Goal: Transaction & Acquisition: Purchase product/service

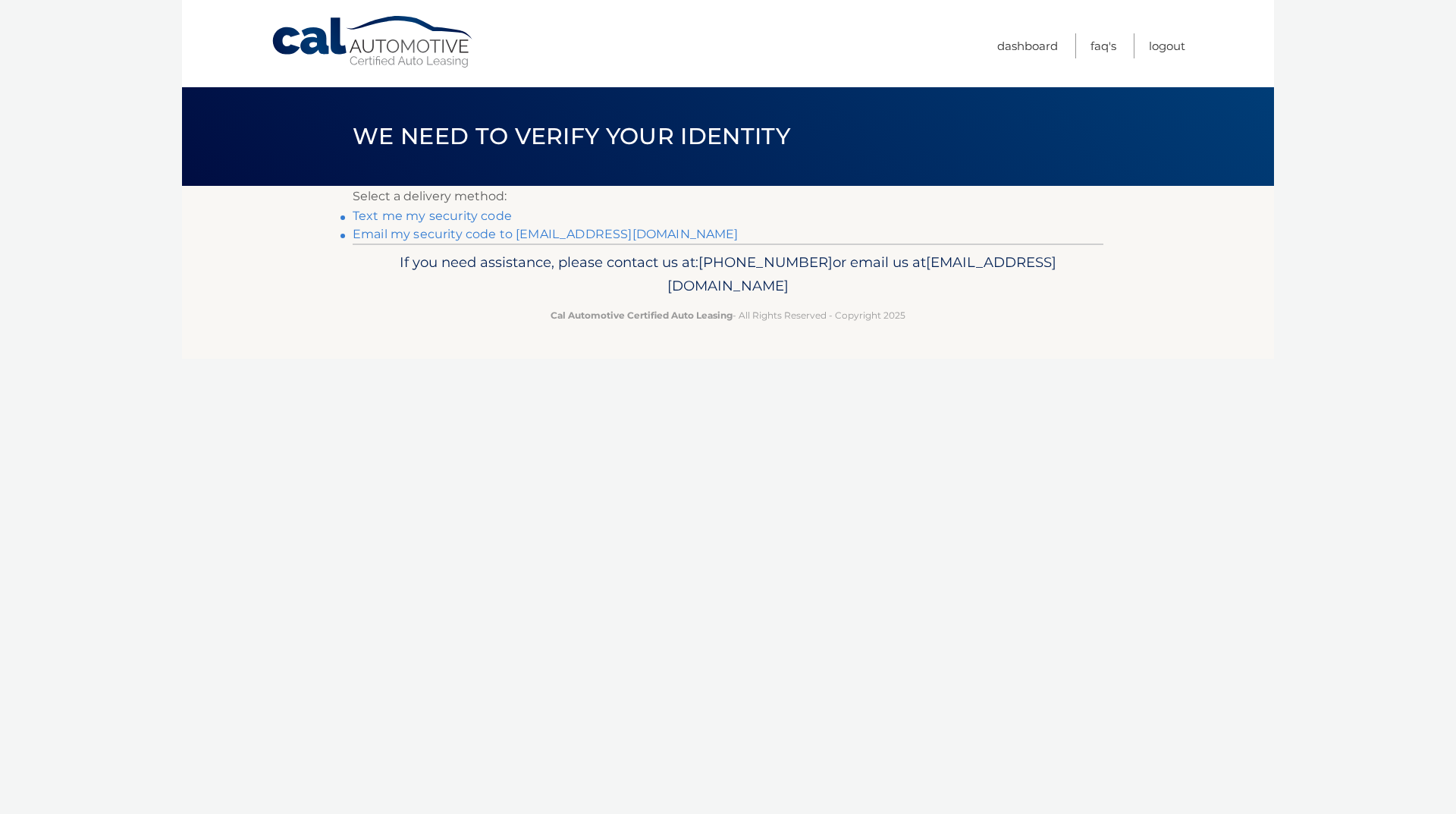
click at [450, 237] on link "Email my security code to [EMAIL_ADDRESS][DOMAIN_NAME]" at bounding box center [545, 233] width 386 height 15
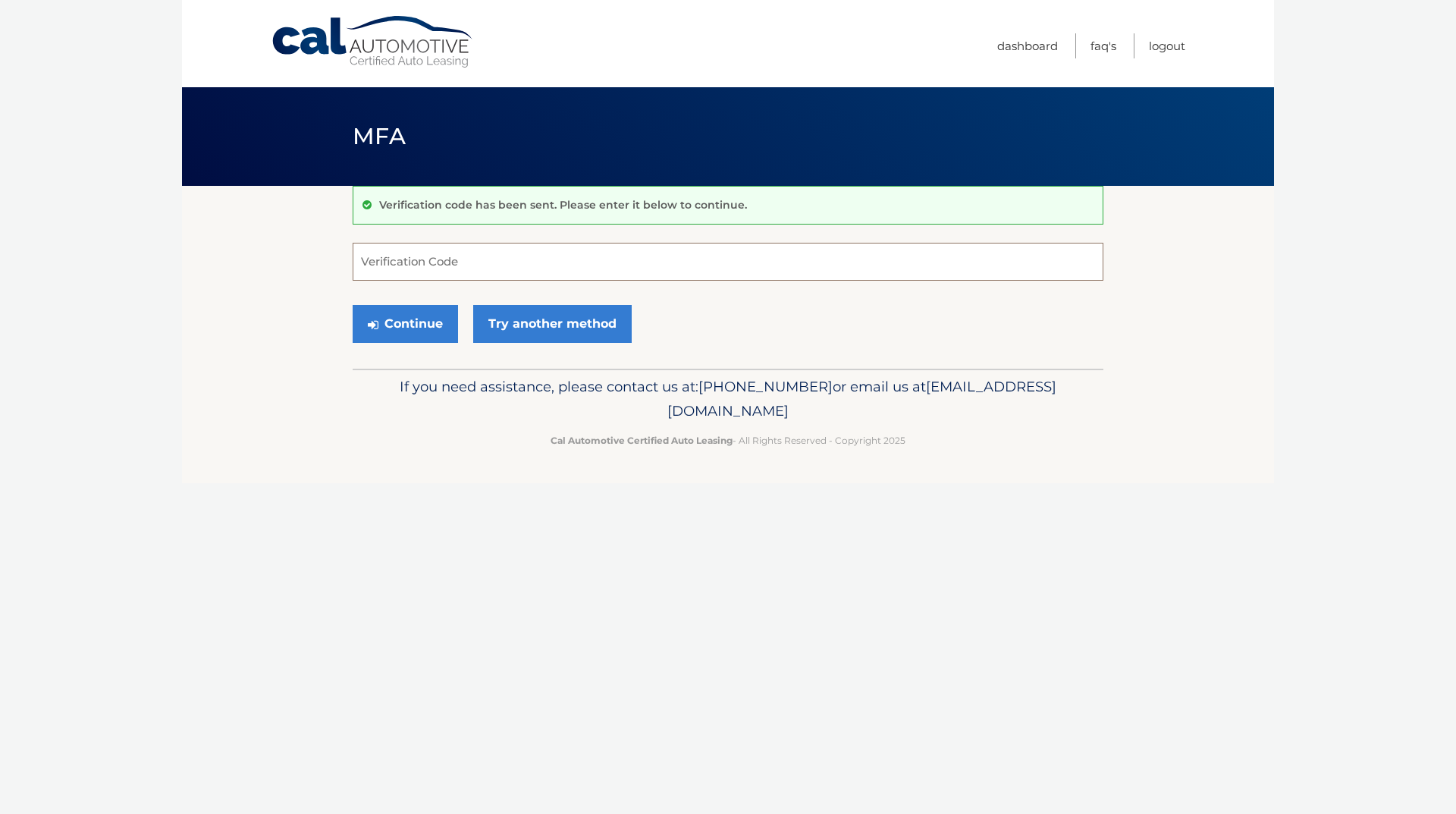
click at [436, 272] on input "Verification Code" at bounding box center [728, 261] width 751 height 38
click at [438, 260] on input "Verification Code" at bounding box center [728, 261] width 751 height 38
paste input "170520"
type input "170520"
click at [512, 316] on link "Try another method" at bounding box center [553, 323] width 159 height 38
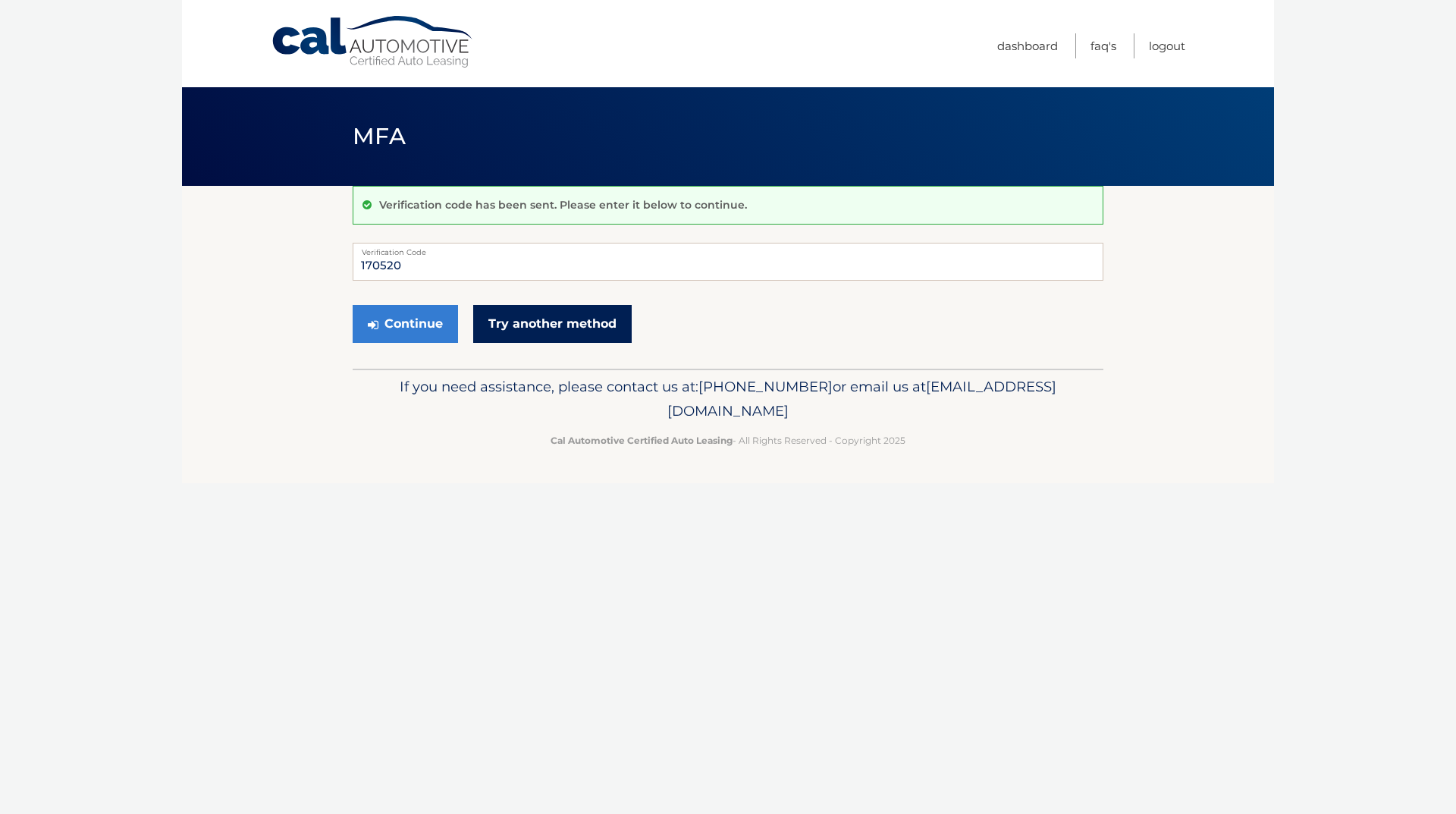
click at [512, 316] on link "Try another method" at bounding box center [553, 323] width 159 height 38
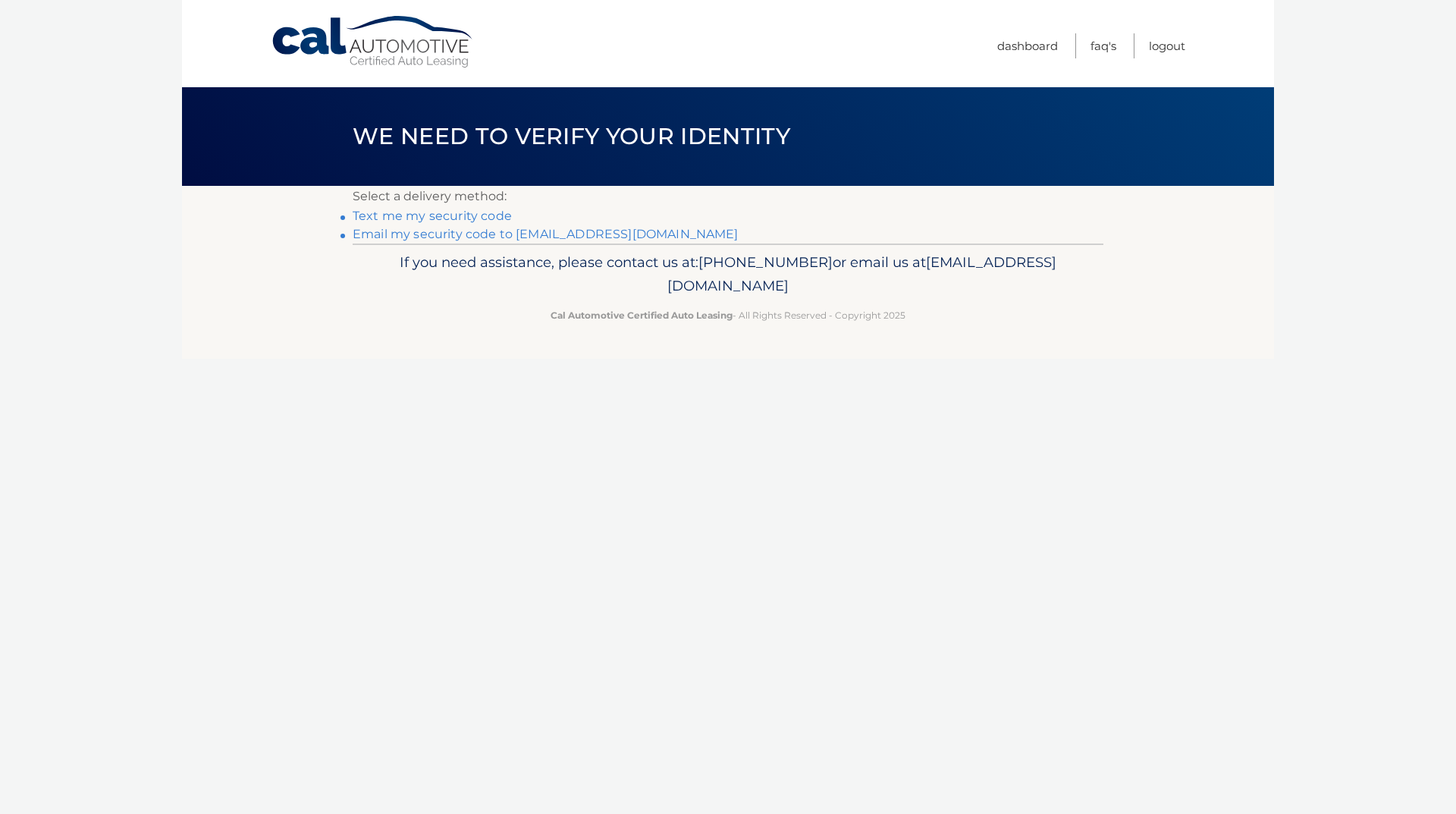
click at [474, 237] on link "Email my security code to [EMAIL_ADDRESS][DOMAIN_NAME]" at bounding box center [545, 233] width 386 height 15
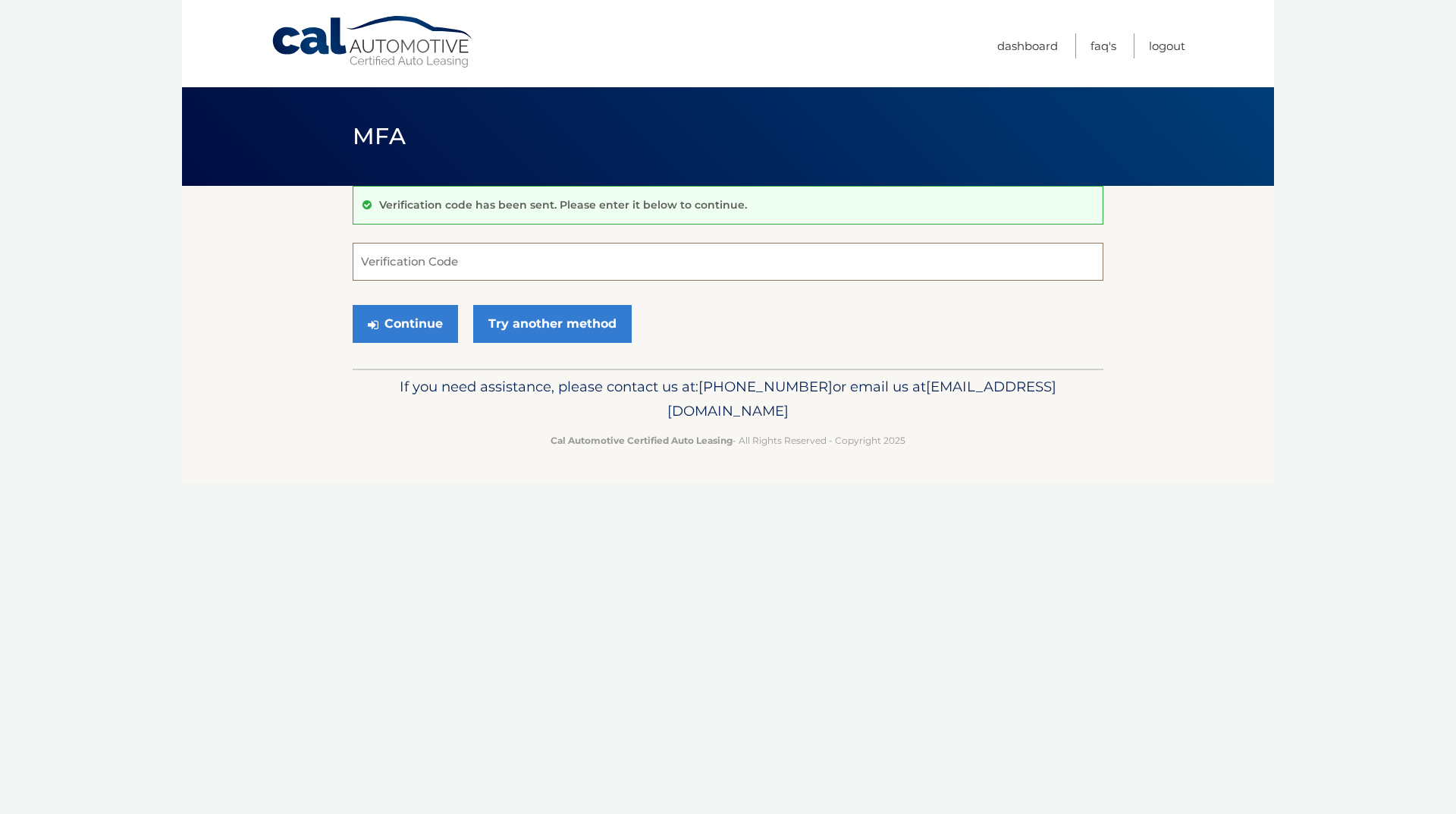
click at [402, 252] on input "Verification Code" at bounding box center [728, 261] width 751 height 38
paste input "492295"
type input "492295"
click at [388, 328] on button "Continue" at bounding box center [404, 323] width 105 height 38
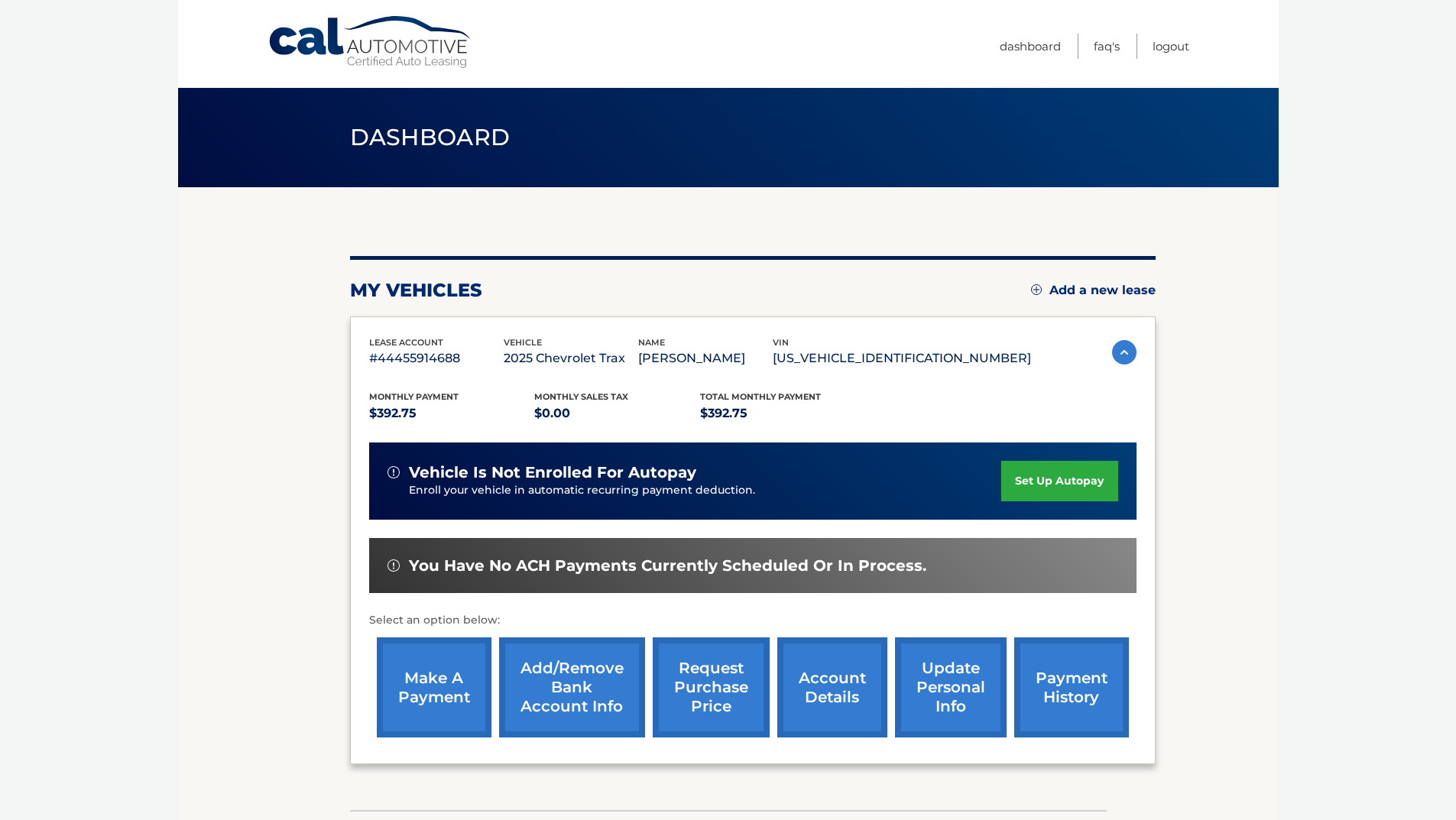
click at [414, 712] on link "make a payment" at bounding box center [434, 687] width 114 height 100
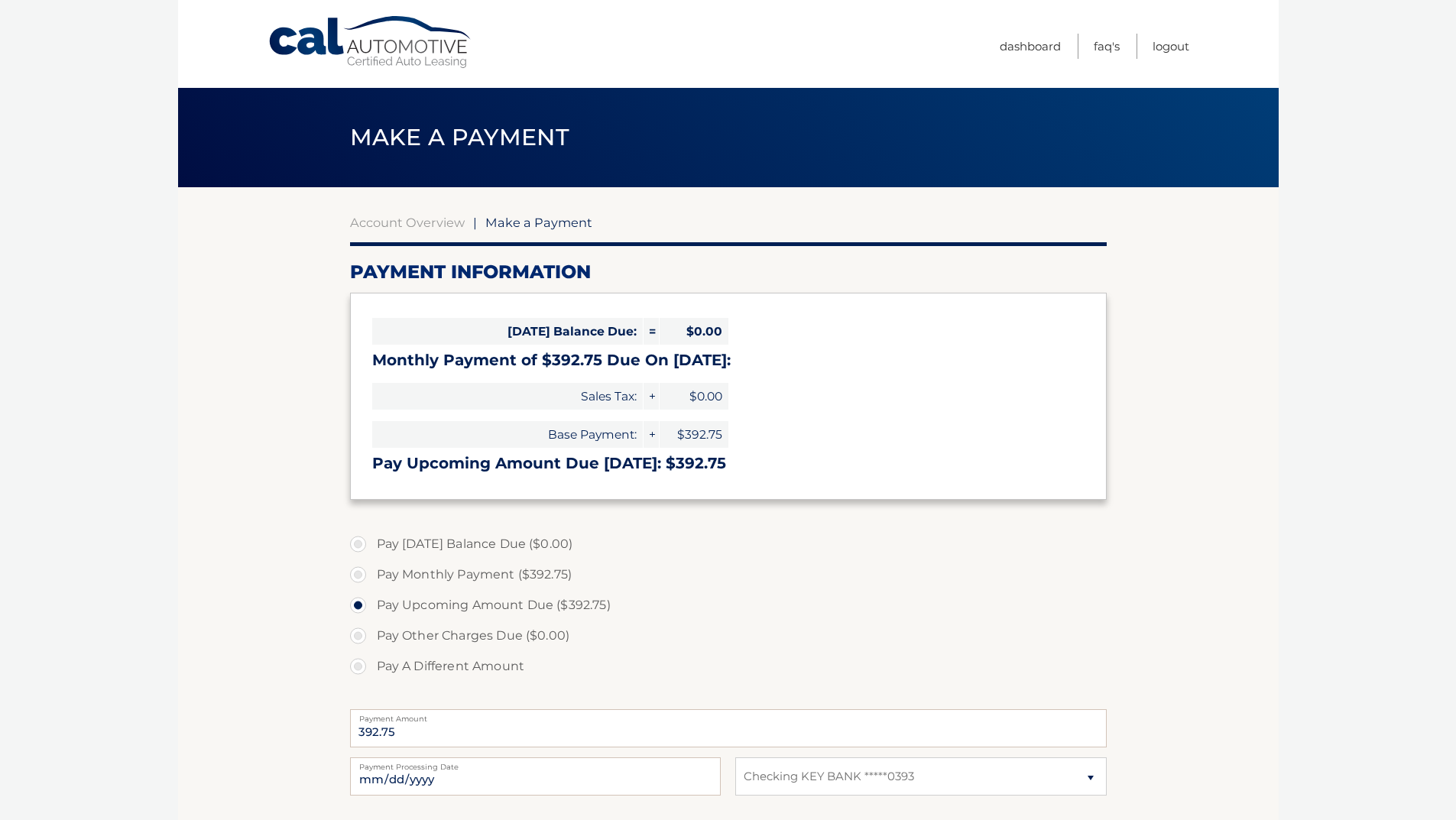
select select "YmU3ZTJmZjItZjNhMi00MmJjLWE4ZjUtY2NmMjkyNjIwMThl"
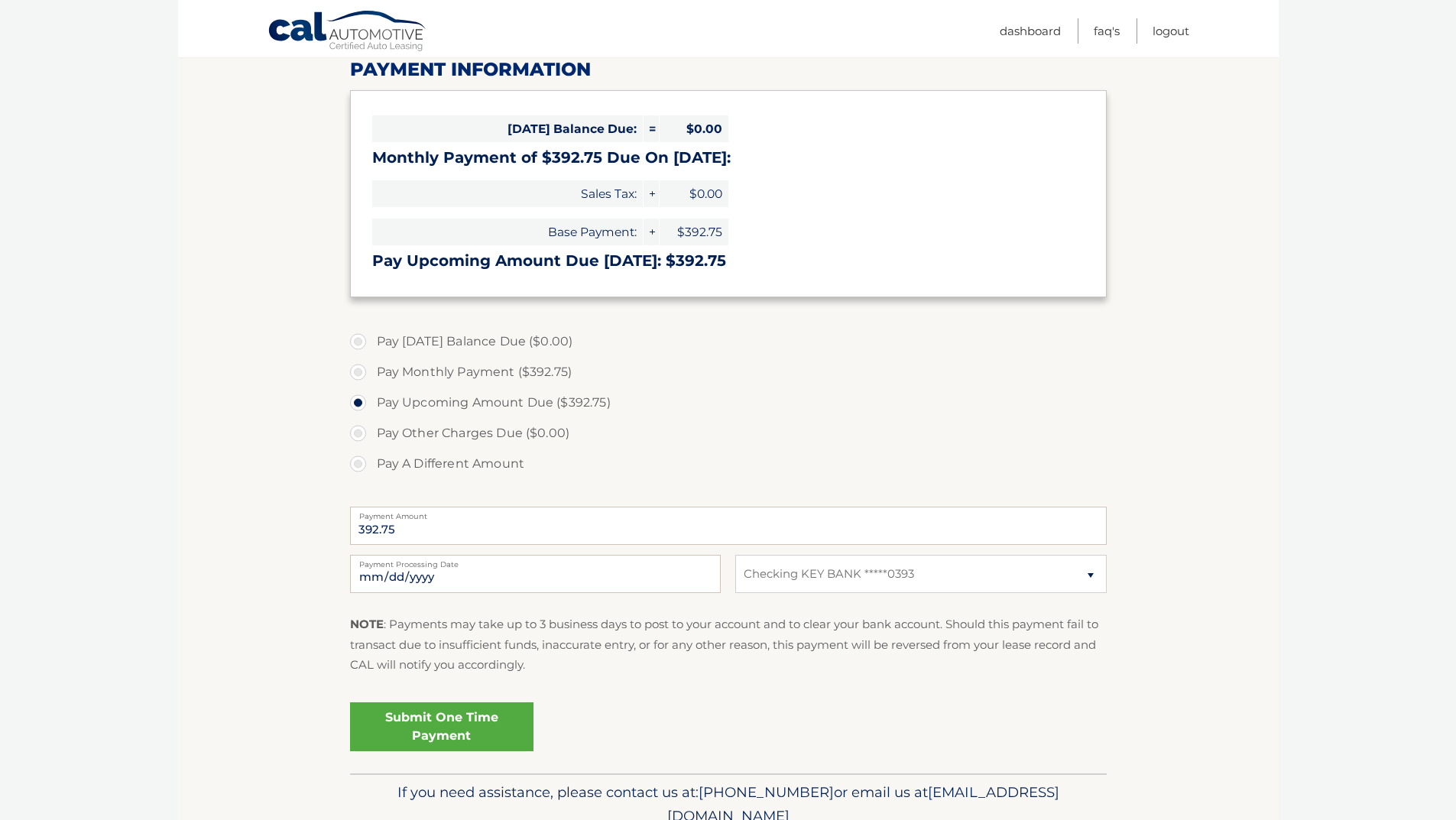
scroll to position [272, 0]
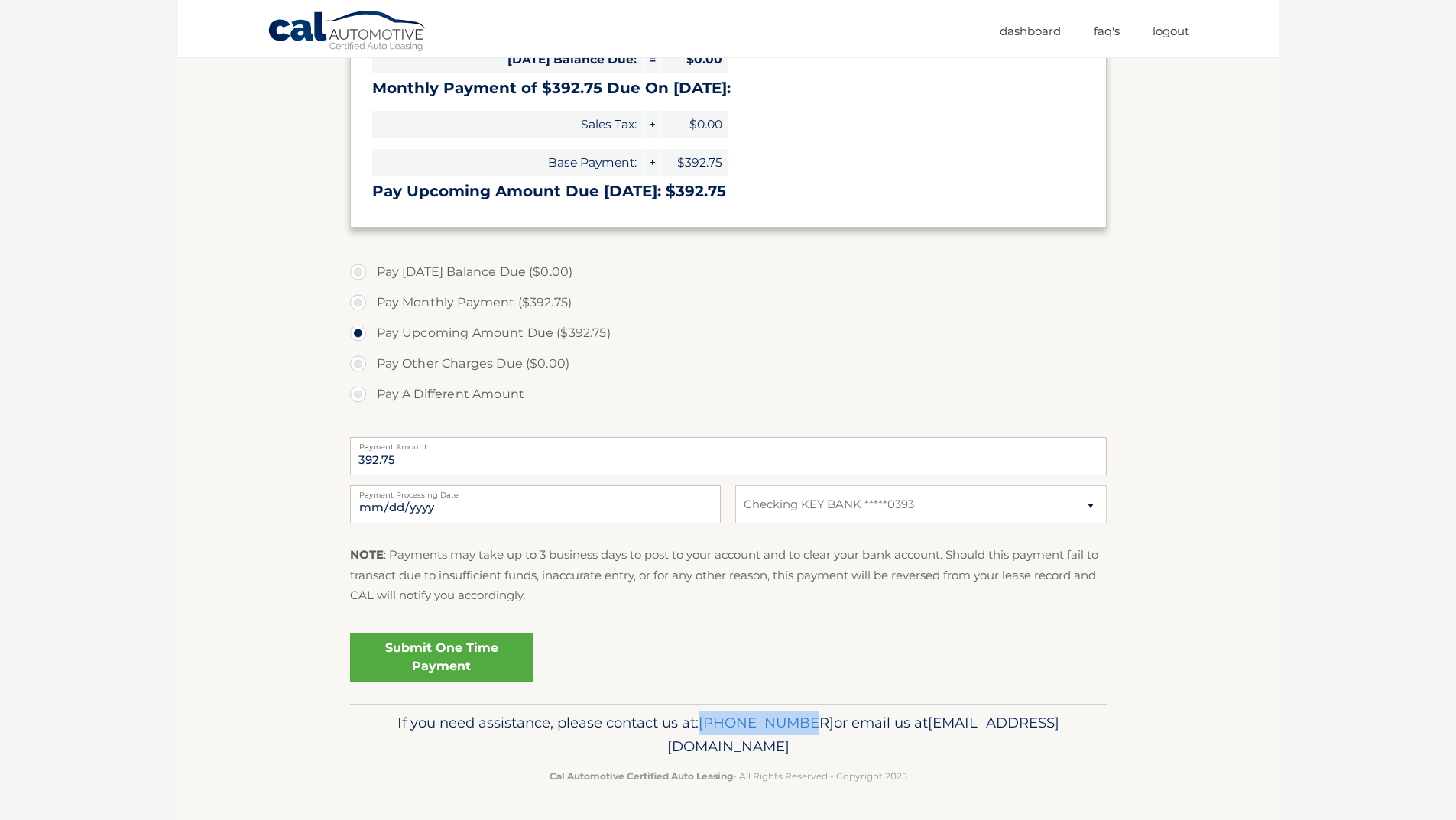
drag, startPoint x: 786, startPoint y: 722, endPoint x: 880, endPoint y: 726, distance: 94.1
click at [880, 726] on p "If you need assistance, please contact us at: 609-807-3200 or email us at Custo…" at bounding box center [728, 735] width 737 height 49
click at [869, 739] on p "If you need assistance, please contact us at: 609-807-3200 or email us at Custo…" at bounding box center [728, 735] width 737 height 49
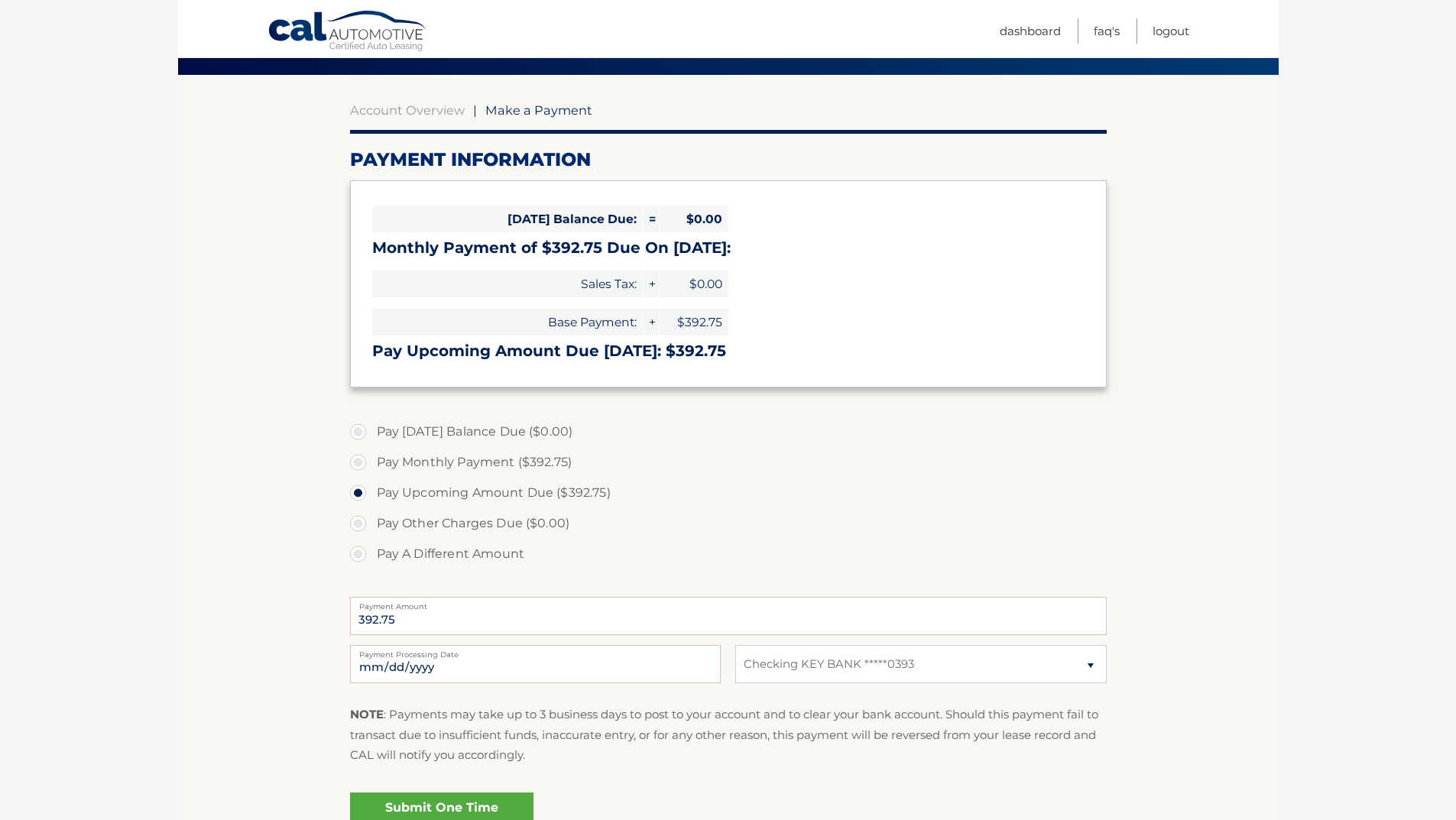
scroll to position [0, 0]
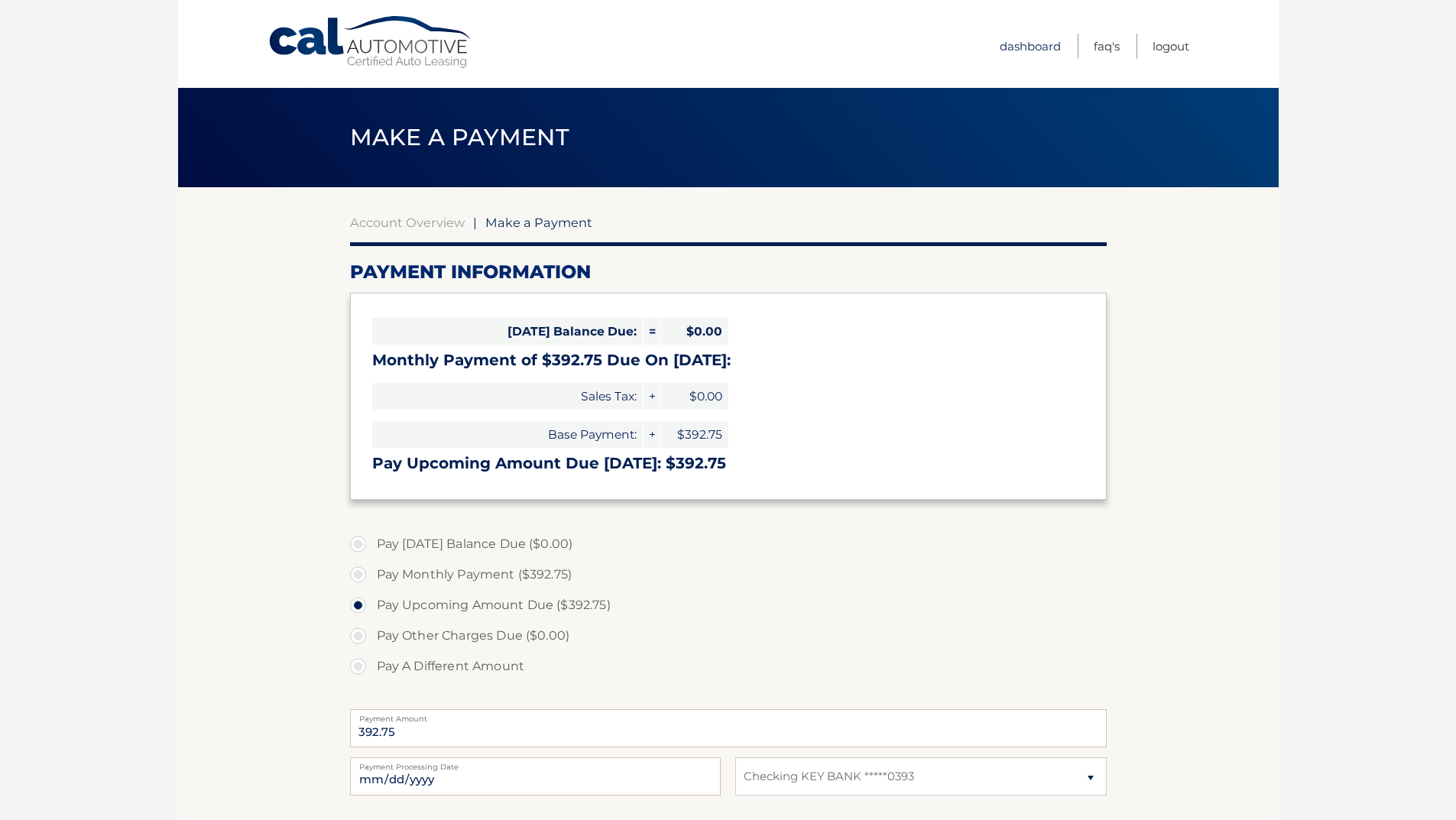
click at [1036, 41] on link "Dashboard" at bounding box center [1030, 46] width 61 height 26
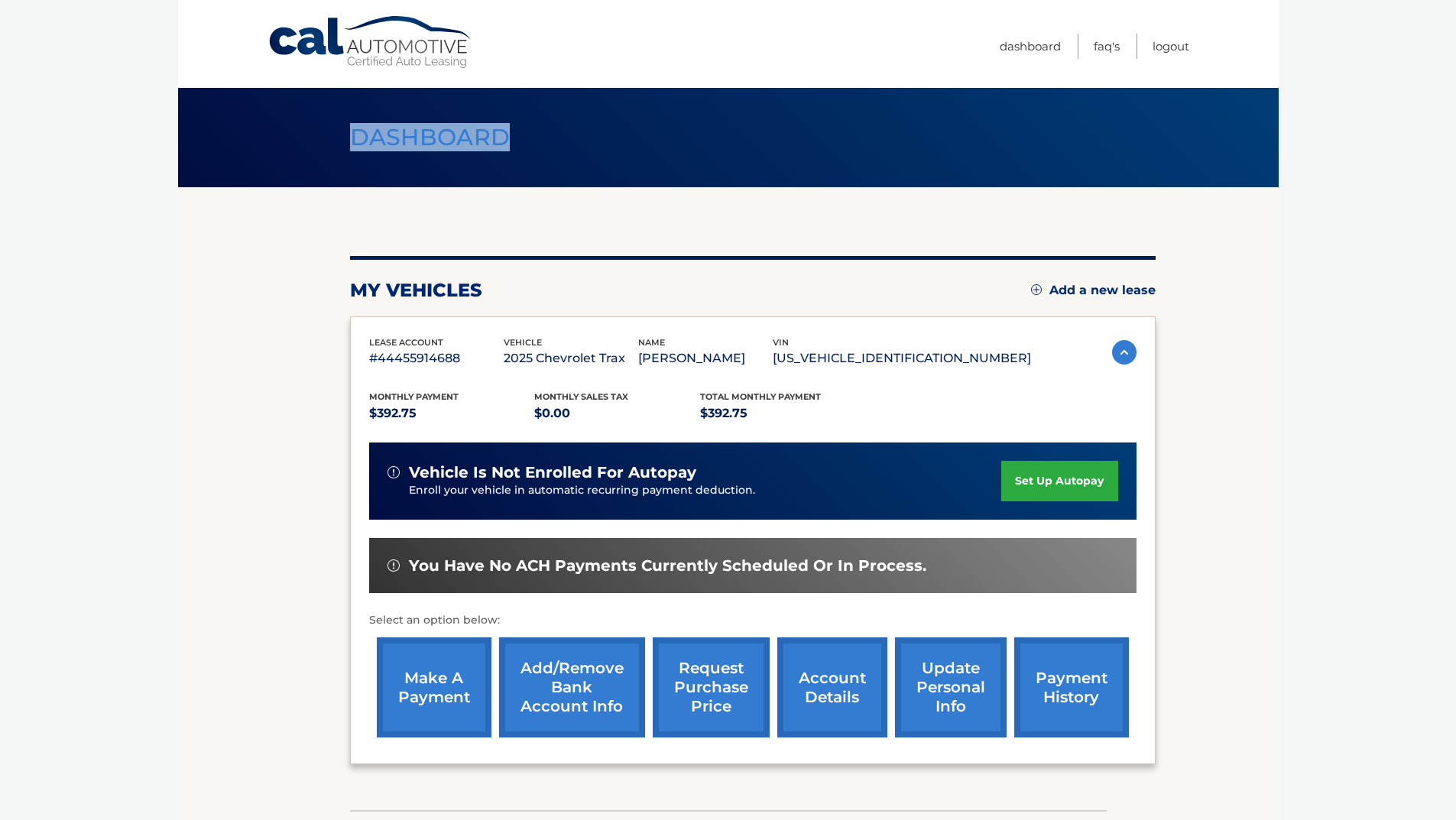
drag, startPoint x: 354, startPoint y: 136, endPoint x: 507, endPoint y: 141, distance: 153.1
click at [507, 141] on span "Dashboard" at bounding box center [431, 137] width 161 height 29
drag, startPoint x: 507, startPoint y: 138, endPoint x: 350, endPoint y: 132, distance: 157.1
click at [350, 132] on h1 "Dashboard" at bounding box center [430, 138] width 195 height 40
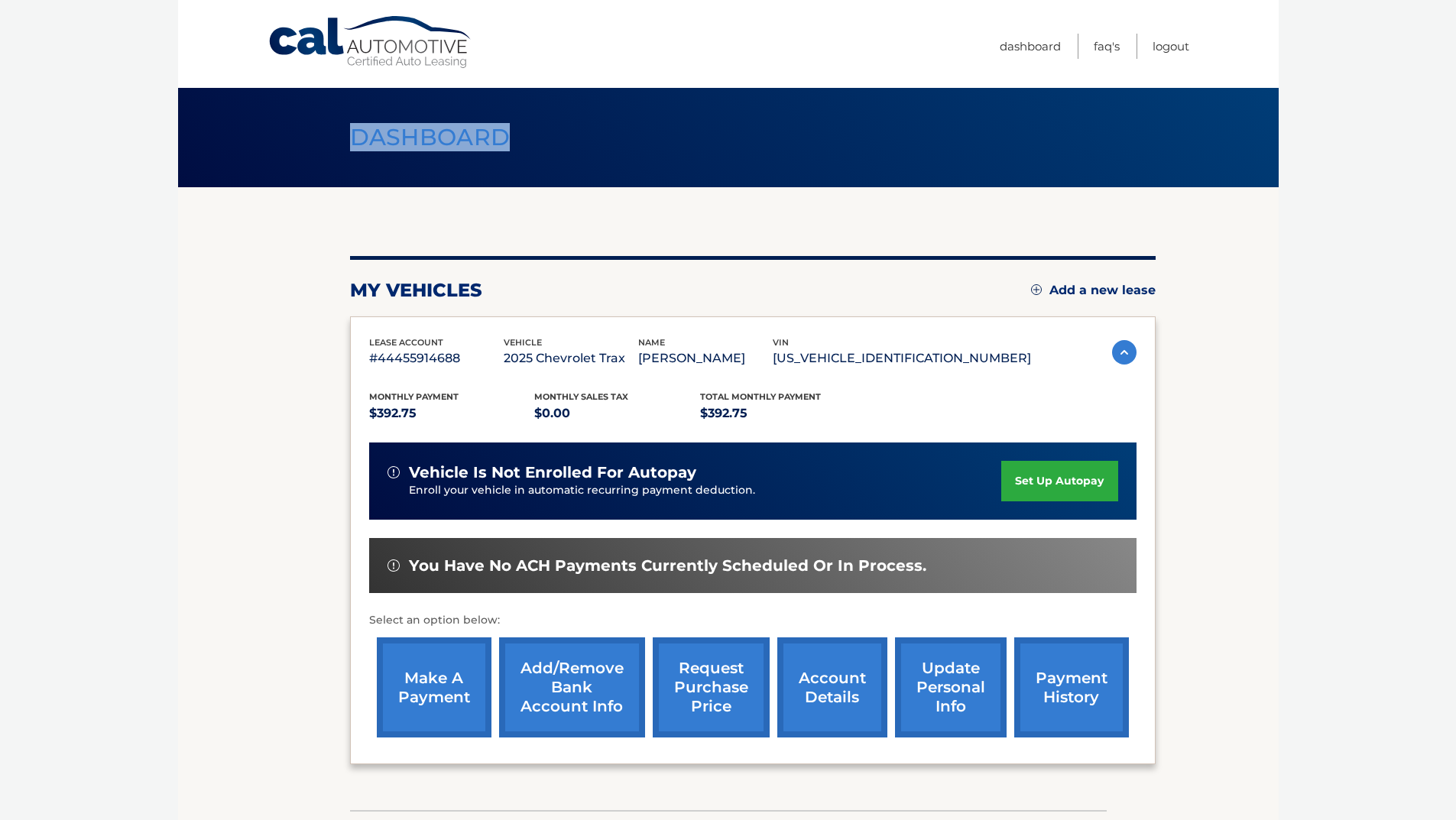
click at [350, 132] on h1 "Dashboard" at bounding box center [430, 138] width 195 height 40
drag, startPoint x: 354, startPoint y: 136, endPoint x: 512, endPoint y: 147, distance: 158.4
click at [512, 147] on h1 "Dashboard" at bounding box center [430, 138] width 195 height 40
click at [513, 145] on h1 "Dashboard" at bounding box center [430, 138] width 195 height 40
click at [436, 679] on link "make a payment" at bounding box center [434, 687] width 114 height 100
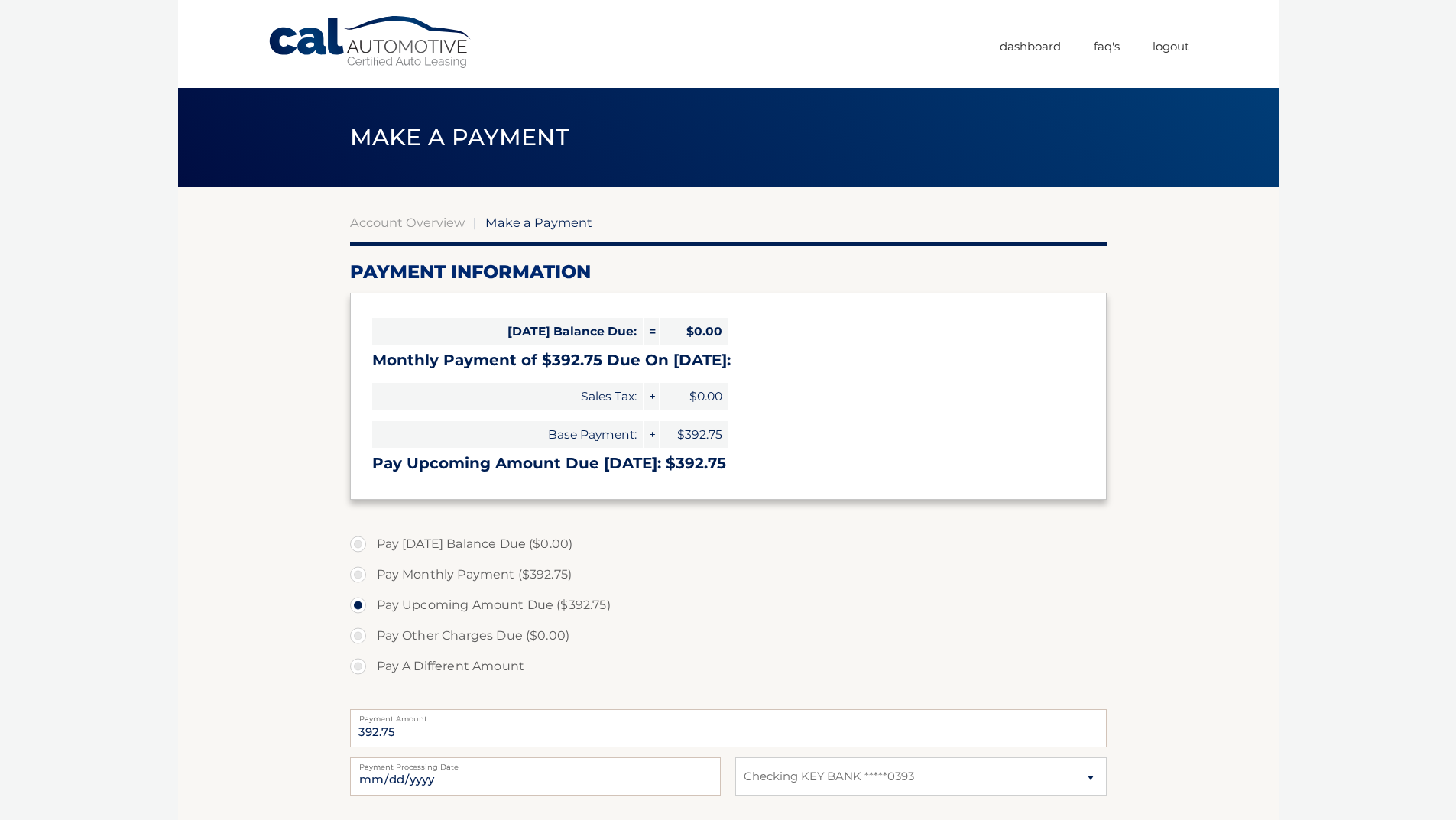
select select "YmU3ZTJmZjItZjNhMi00MmJjLWE4ZjUtY2NmMjkyNjIwMThl"
click at [364, 573] on label "Pay Monthly Payment ($392.75)" at bounding box center [729, 575] width 757 height 31
click at [364, 573] on input "Pay Monthly Payment ($392.75)" at bounding box center [364, 572] width 15 height 25
radio input "true"
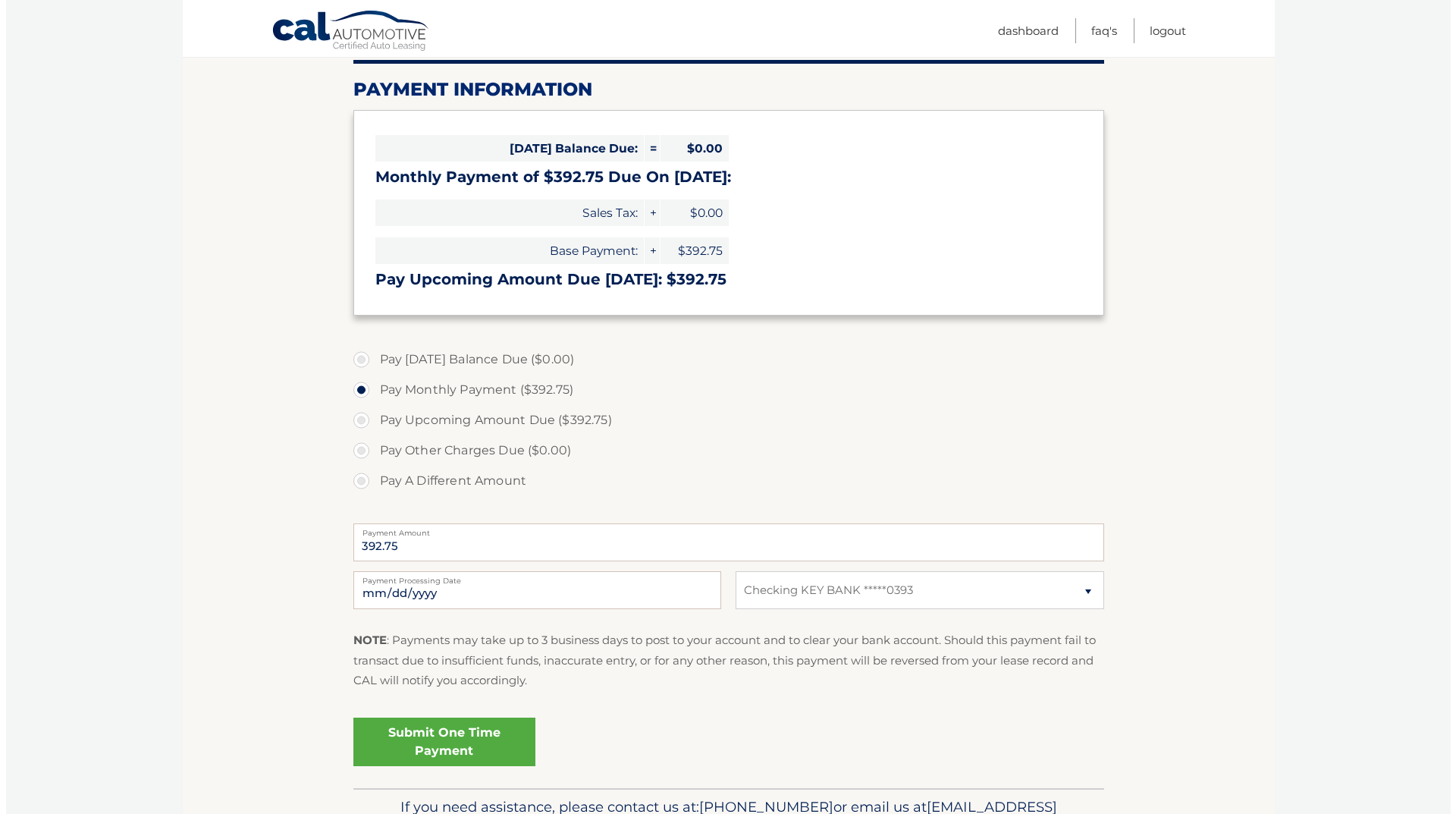
scroll to position [227, 0]
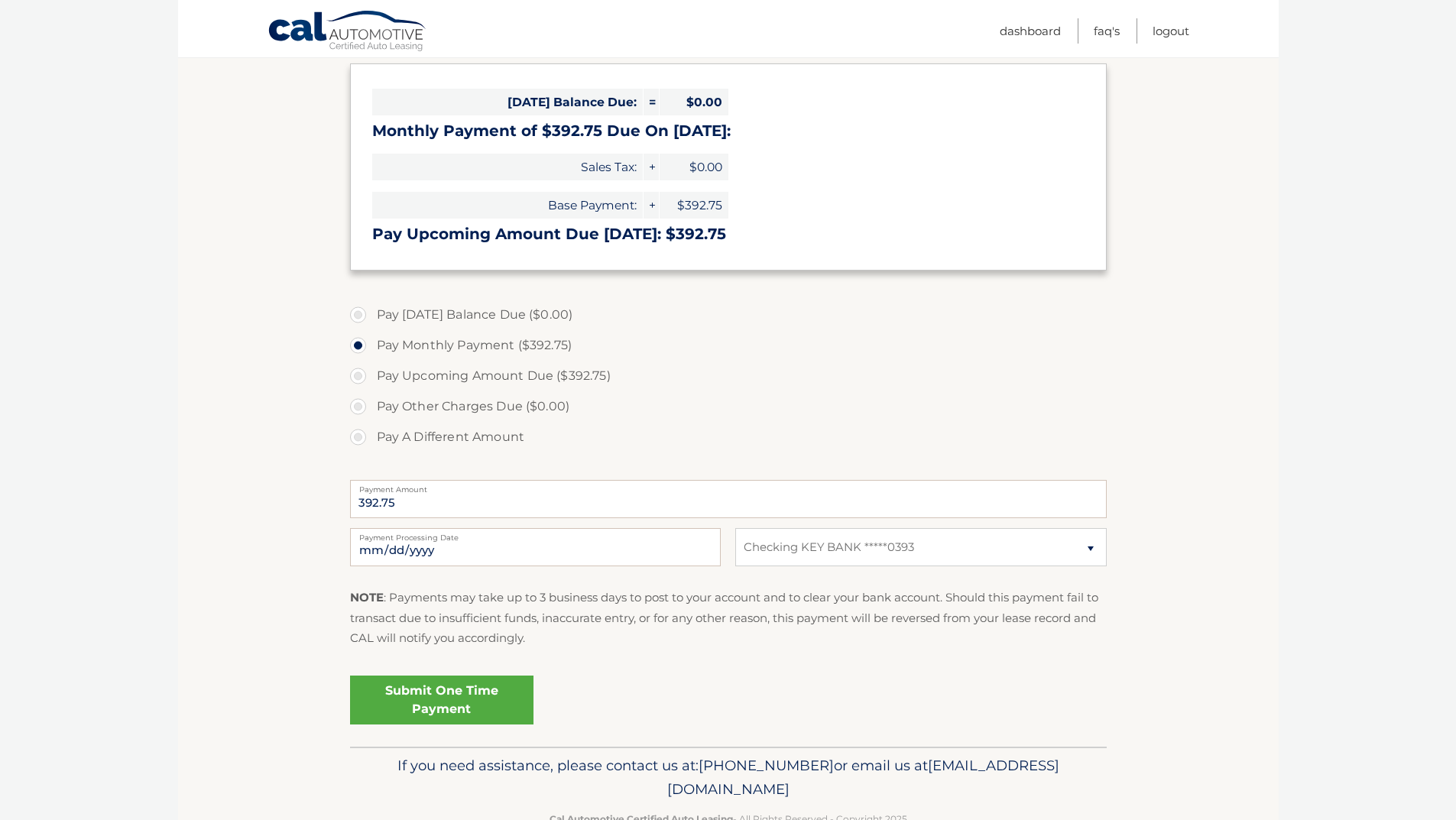
click at [470, 697] on link "Submit One Time Payment" at bounding box center [442, 699] width 183 height 49
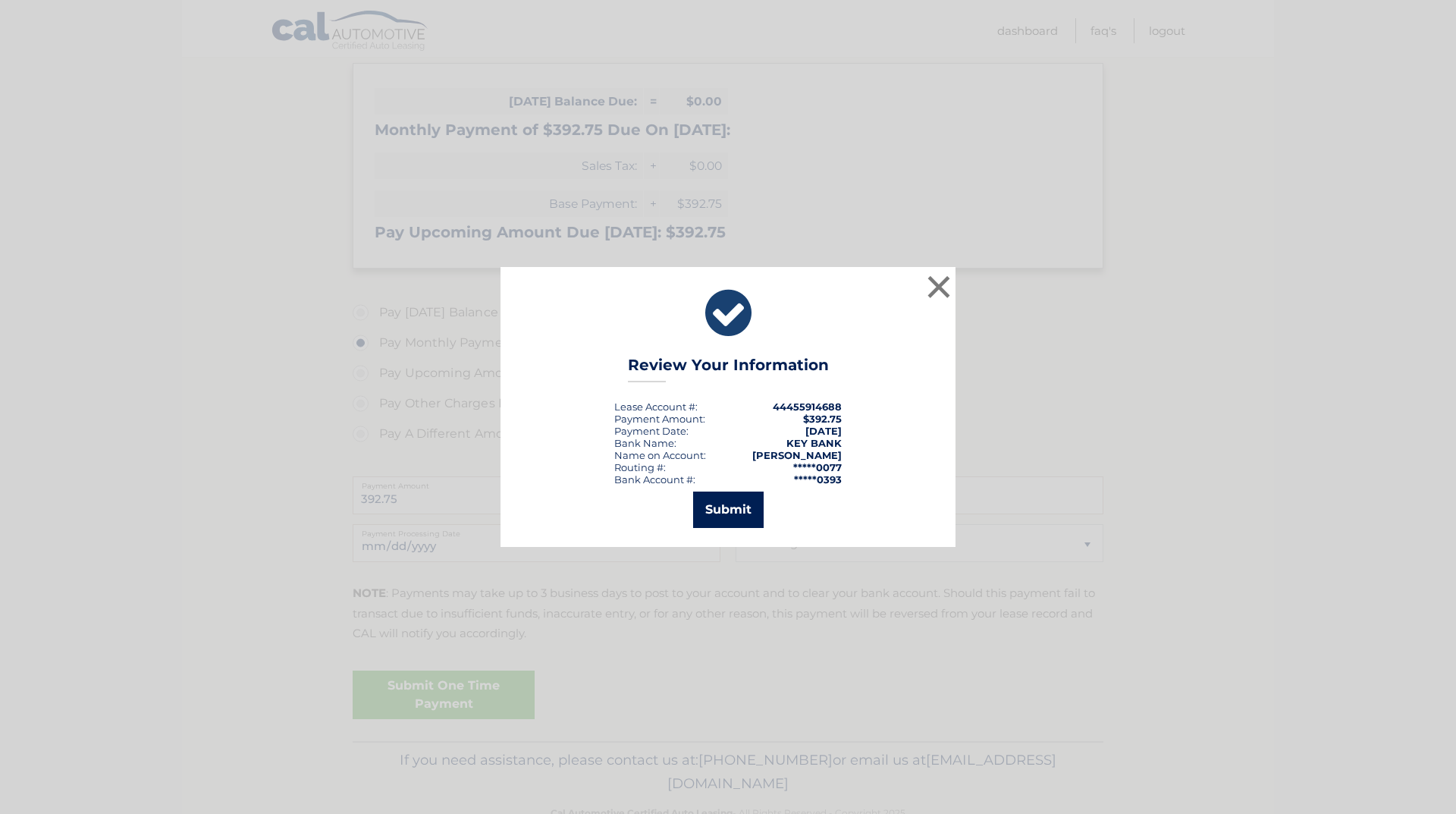
click at [739, 505] on button "Submit" at bounding box center [728, 509] width 71 height 36
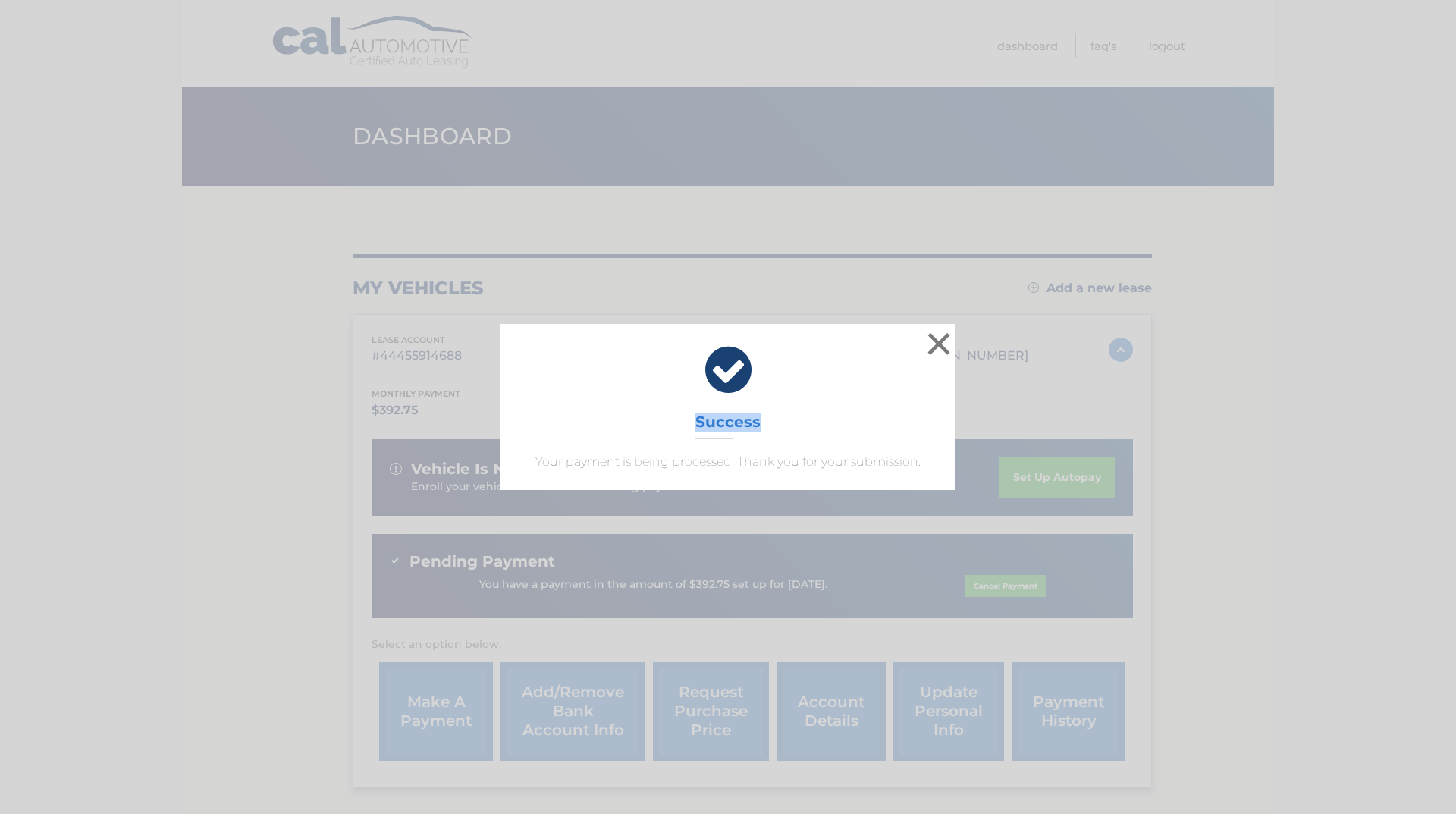
drag, startPoint x: 697, startPoint y: 423, endPoint x: 767, endPoint y: 425, distance: 70.0
click at [767, 425] on div "× Success Your payment is being processed. Thank you for your submission." at bounding box center [728, 406] width 455 height 165
click at [768, 425] on div "× Success Your payment is being processed. Thank you for your submission." at bounding box center [728, 406] width 455 height 165
click at [938, 347] on button "×" at bounding box center [939, 344] width 31 height 31
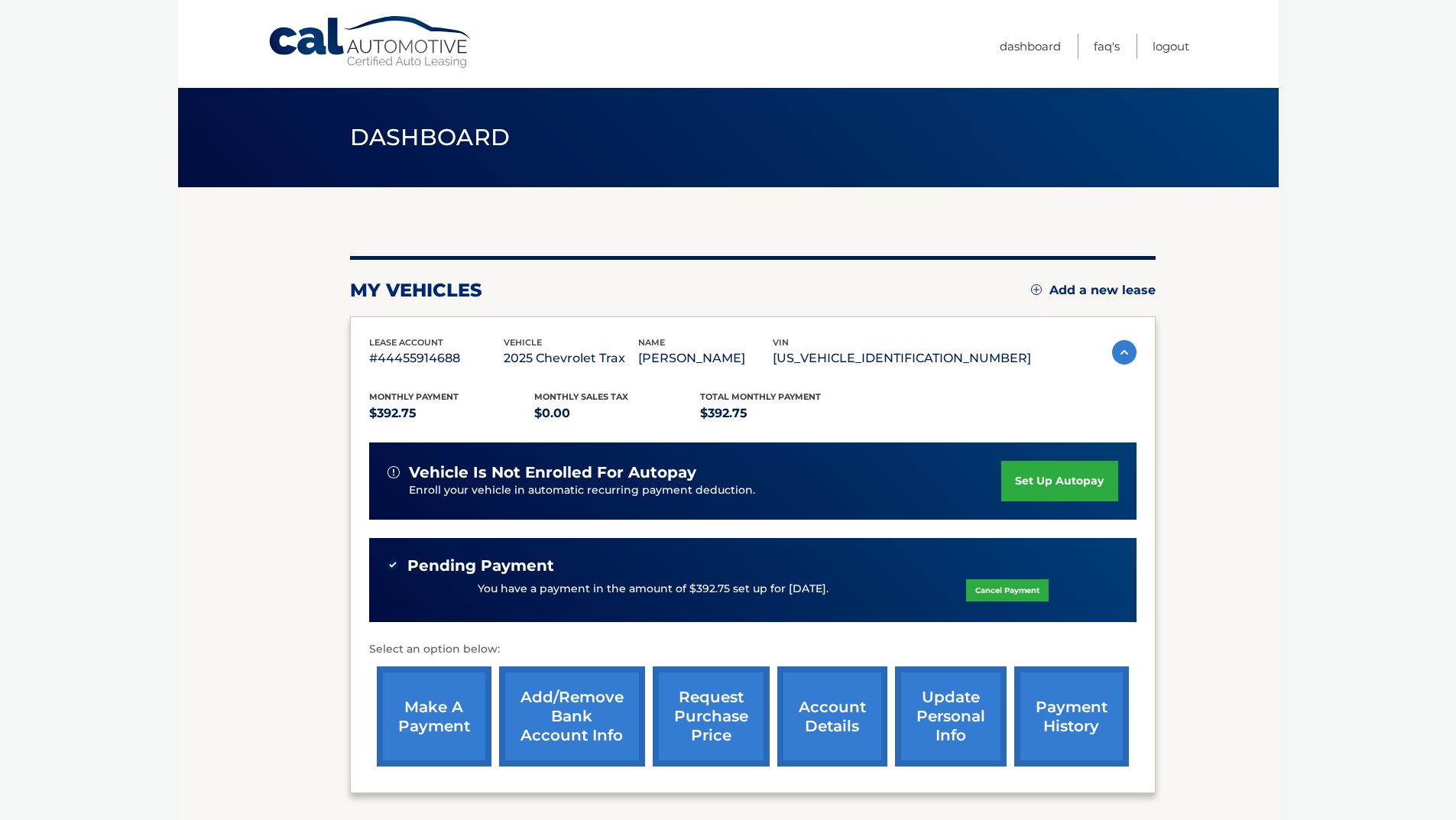
drag, startPoint x: 477, startPoint y: 589, endPoint x: 834, endPoint y: 586, distance: 357.0
click at [834, 586] on div "You have a payment in the amount of $392.75 set up for 10/8/2025. Cancel Payment" at bounding box center [753, 589] width 731 height 29
copy p "You have a payment in the amount of $392.75 set up for 10/8/2025."
